Goal: Transaction & Acquisition: Purchase product/service

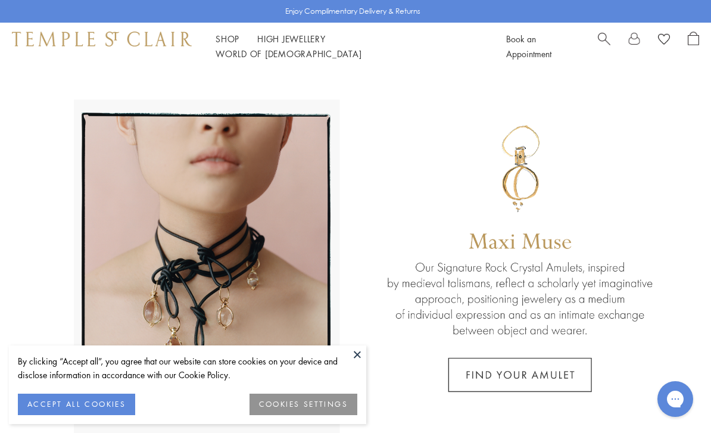
click at [352, 359] on button at bounding box center [357, 354] width 18 height 18
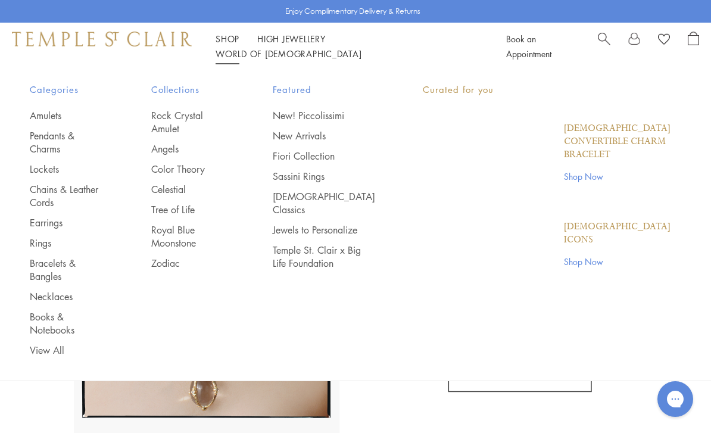
click at [224, 45] on link "Shop Shop" at bounding box center [227, 39] width 24 height 12
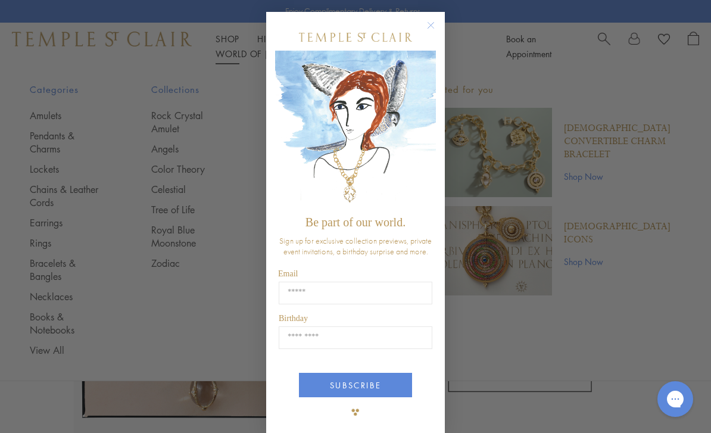
click at [423, 30] on icon "Close dialog" at bounding box center [430, 25] width 15 height 15
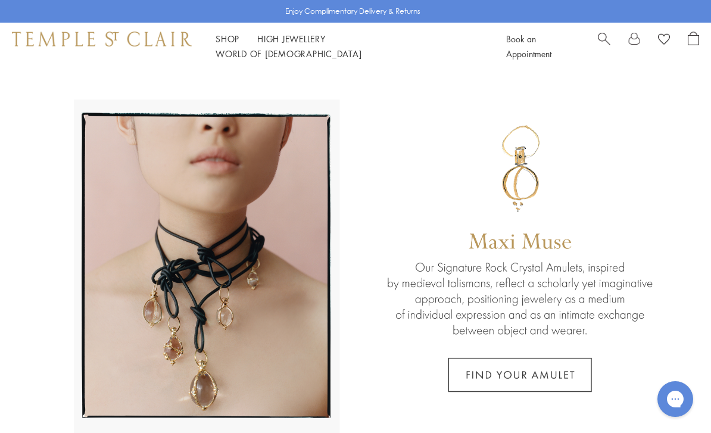
click at [231, 45] on link "Shop Shop" at bounding box center [227, 39] width 24 height 12
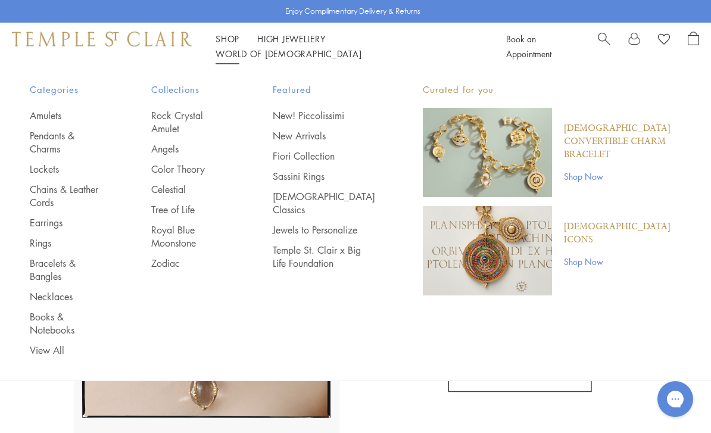
click at [182, 256] on link "Zodiac" at bounding box center [188, 262] width 74 height 13
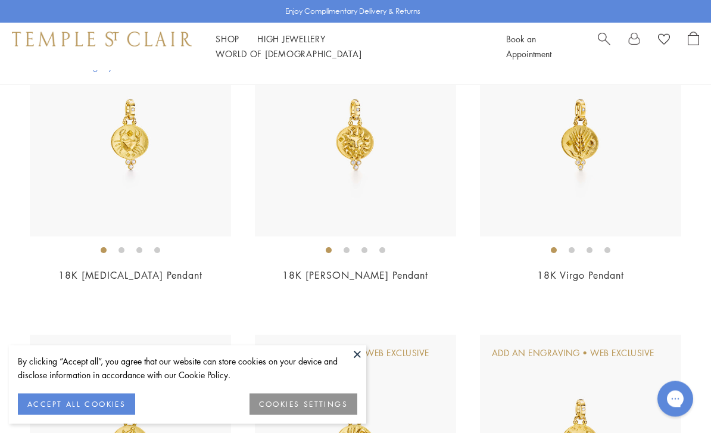
scroll to position [634, 0]
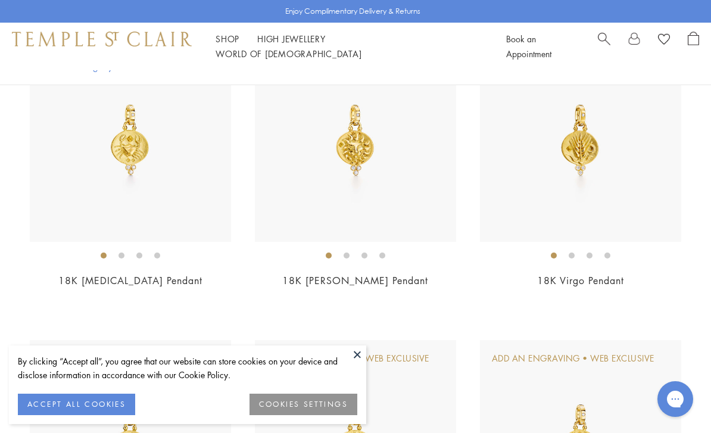
click at [428, 225] on img at bounding box center [355, 140] width 201 height 201
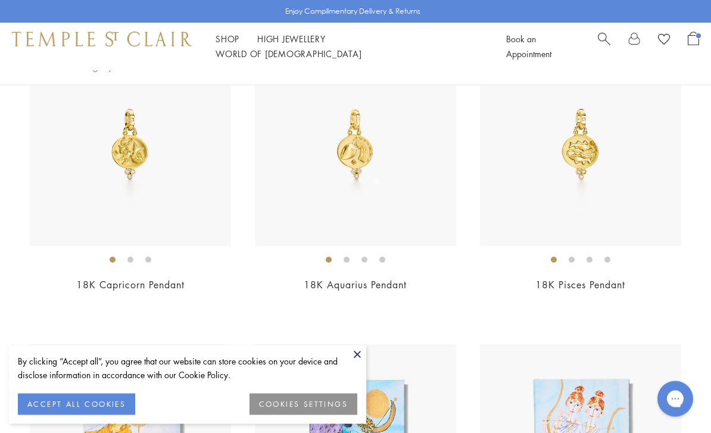
scroll to position [1234, 0]
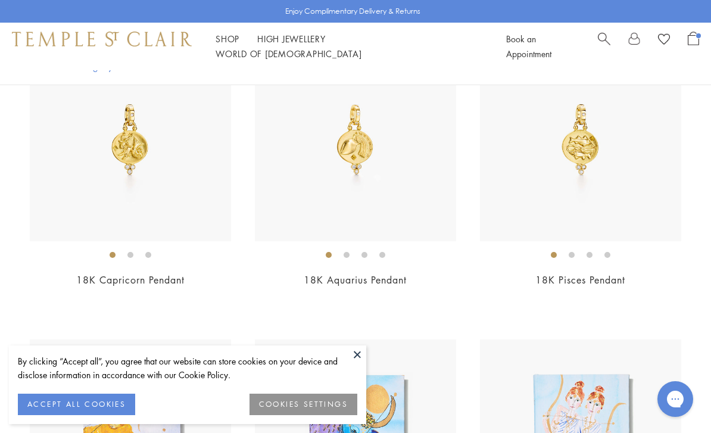
click at [599, 186] on img at bounding box center [580, 140] width 201 height 201
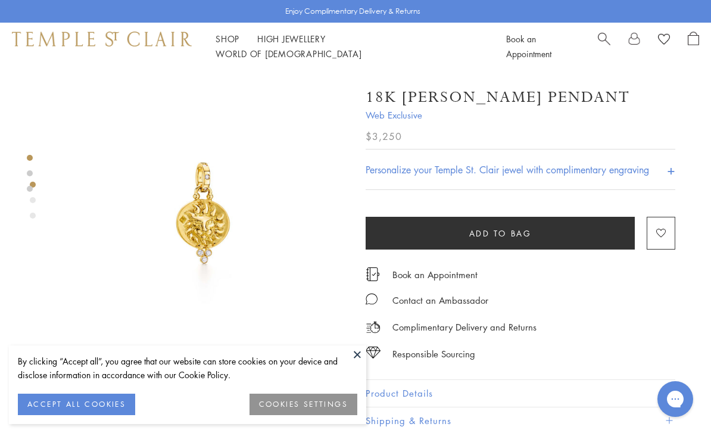
click at [671, 169] on h4 "+" at bounding box center [671, 169] width 8 height 22
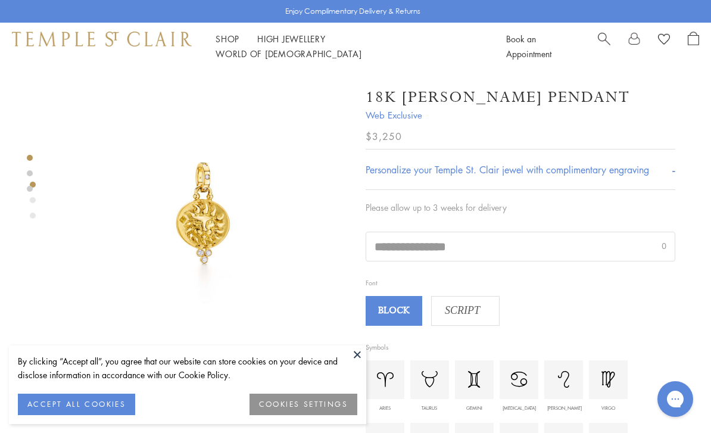
click at [483, 243] on input "text" at bounding box center [520, 246] width 308 height 29
click at [480, 309] on span "SCRIPT" at bounding box center [461, 311] width 61 height 18
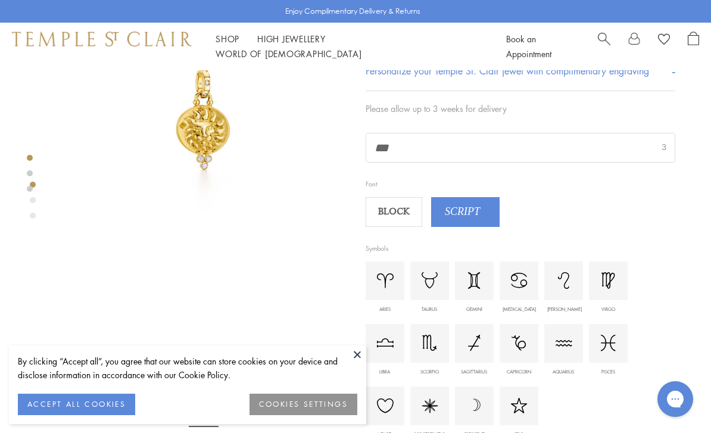
scroll to position [95, 0]
click at [357, 363] on button at bounding box center [357, 354] width 18 height 18
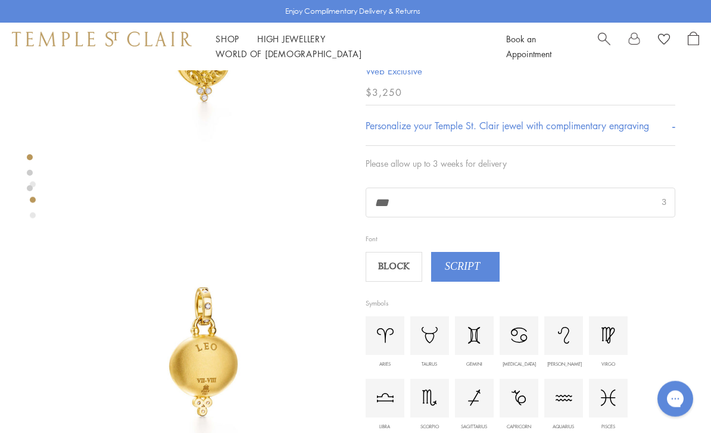
click at [402, 276] on span "BLOCK" at bounding box center [394, 267] width 54 height 18
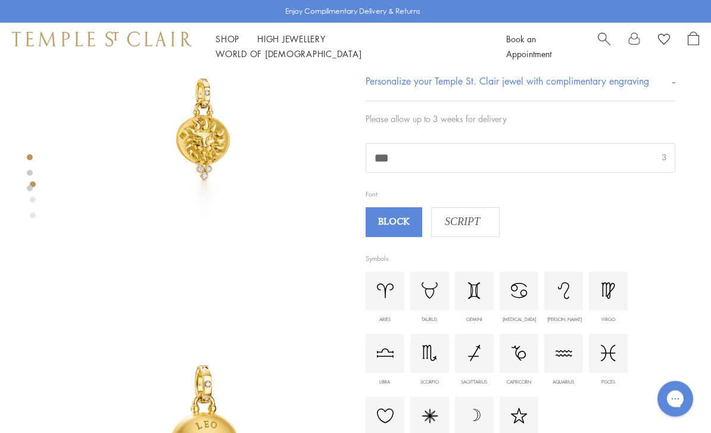
scroll to position [85, 0]
click at [567, 287] on img at bounding box center [563, 289] width 11 height 17
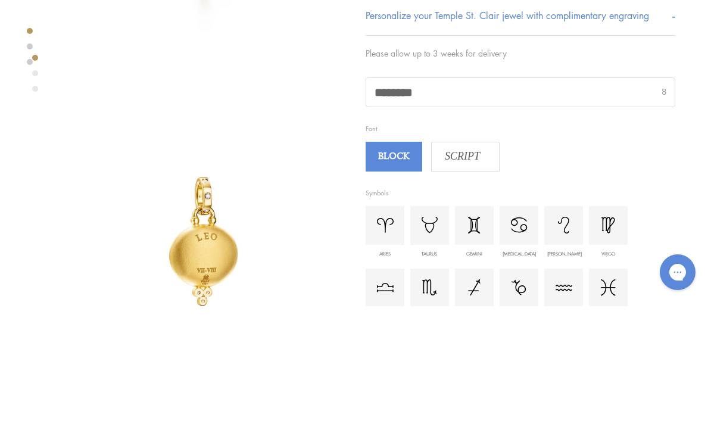
scroll to position [141, 2]
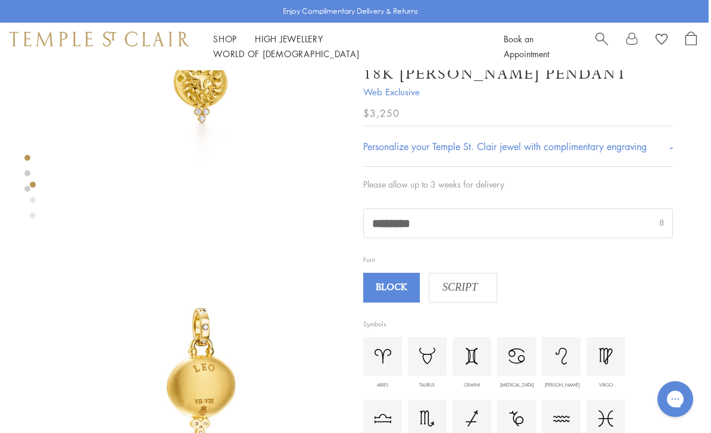
click at [553, 226] on input "********" at bounding box center [518, 223] width 308 height 29
type input "***"
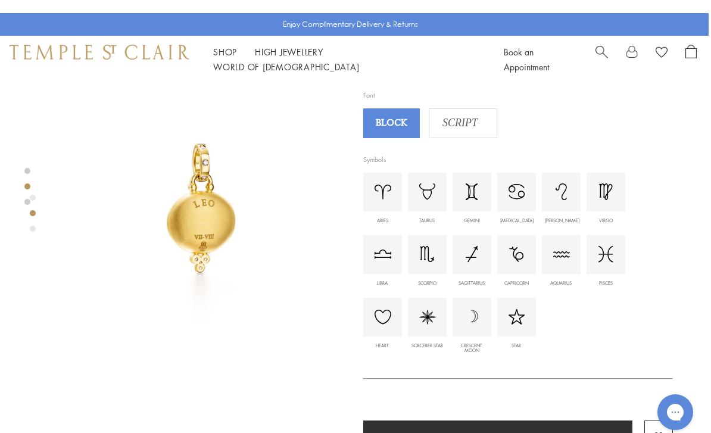
scroll to position [352, 2]
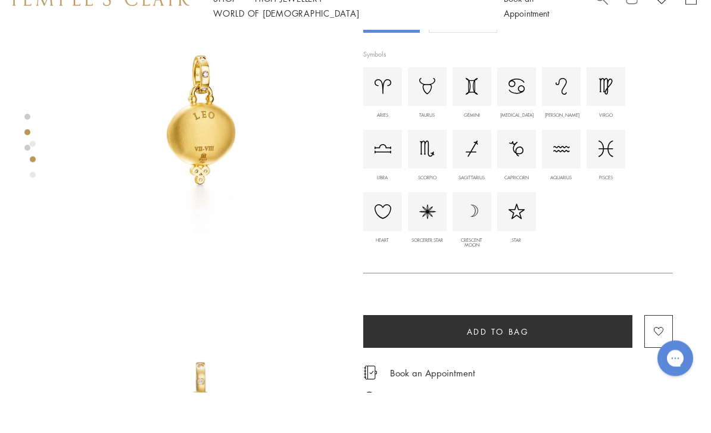
click at [558, 355] on button "Add to bag" at bounding box center [497, 371] width 269 height 33
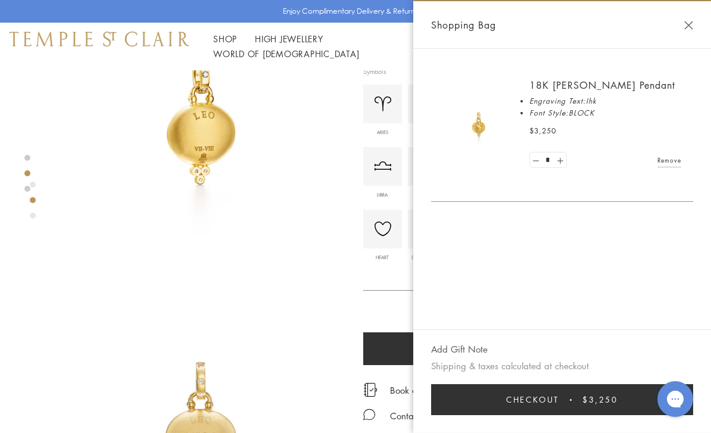
click at [315, 269] on img at bounding box center [201, 127] width 288 height 288
click at [692, 27] on button "Close Shopping Bag" at bounding box center [688, 25] width 9 height 9
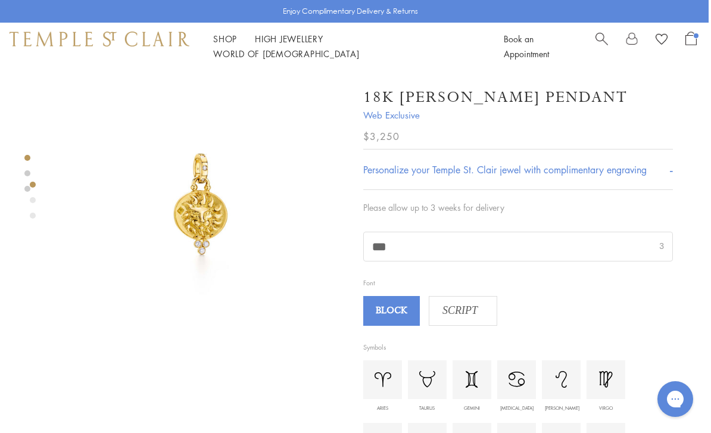
scroll to position [0, 2]
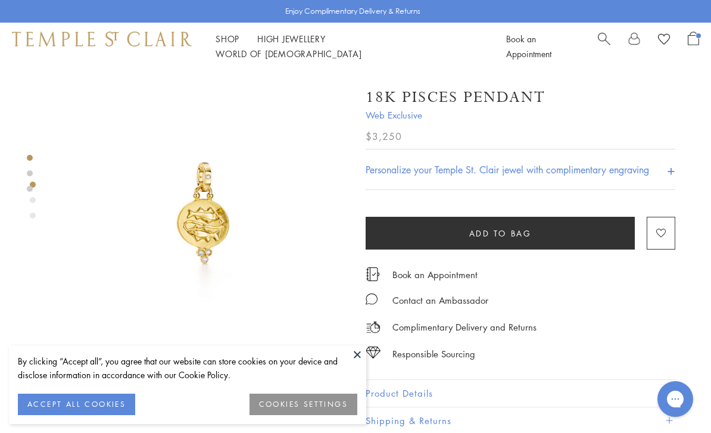
click at [517, 168] on h4 "Personalize your Temple St. Clair jewel with complimentary engraving" at bounding box center [506, 169] width 283 height 14
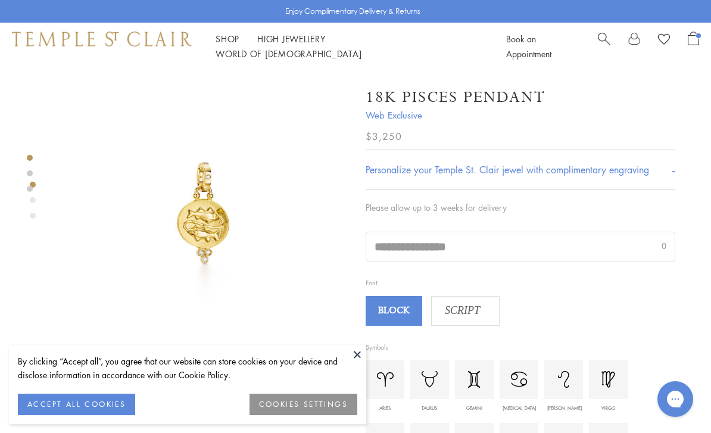
click at [499, 245] on input "text" at bounding box center [520, 246] width 308 height 29
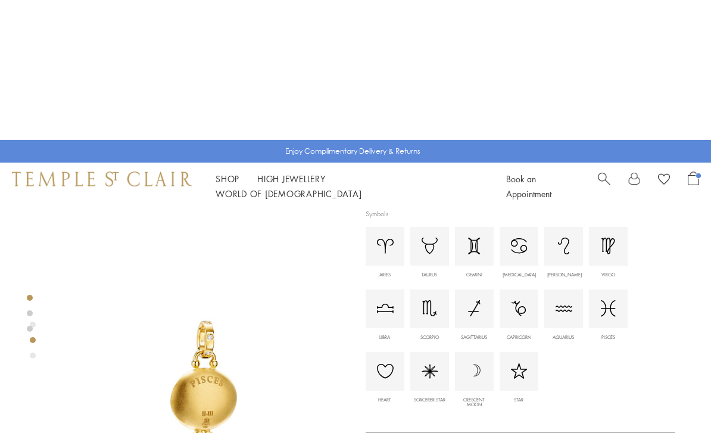
scroll to position [288, 0]
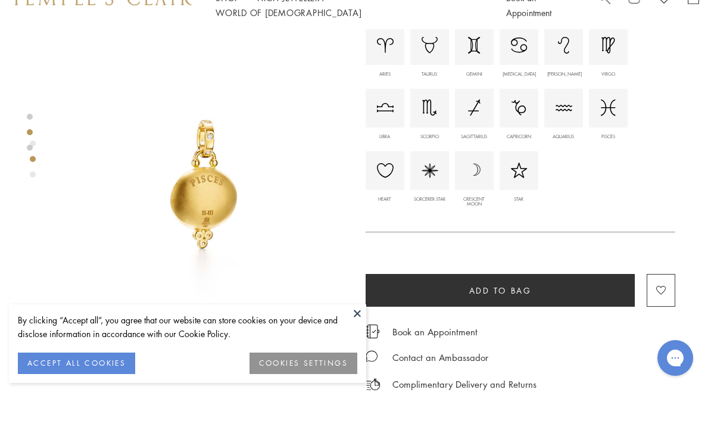
type input "***"
click at [574, 315] on button "Add to bag" at bounding box center [499, 331] width 269 height 33
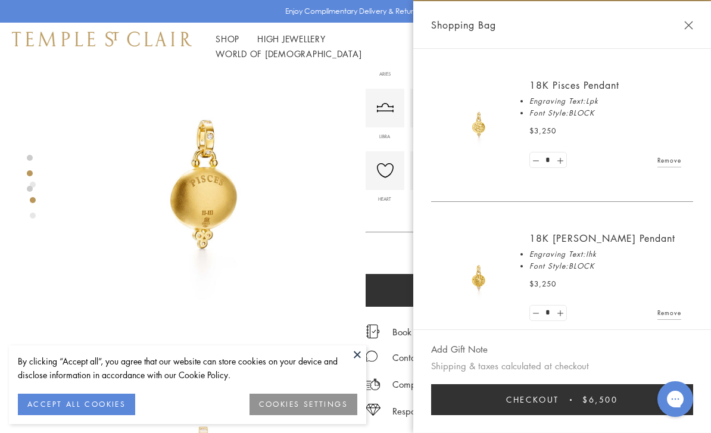
click at [311, 279] on img at bounding box center [204, 191] width 288 height 288
